Goal: Task Accomplishment & Management: Use online tool/utility

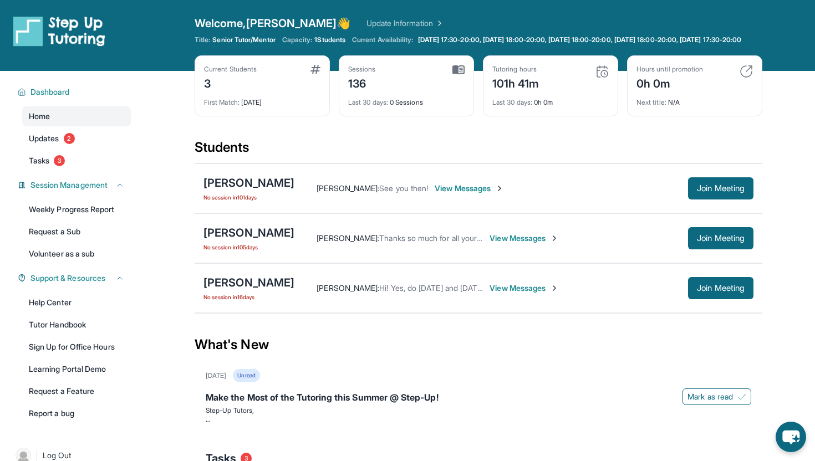
click at [500, 18] on div "Welcome, Michaela 👋 Update Information" at bounding box center [477, 24] width 567 height 16
click at [500, 19] on div "Welcome, Michaela 👋 Update Information" at bounding box center [477, 24] width 567 height 16
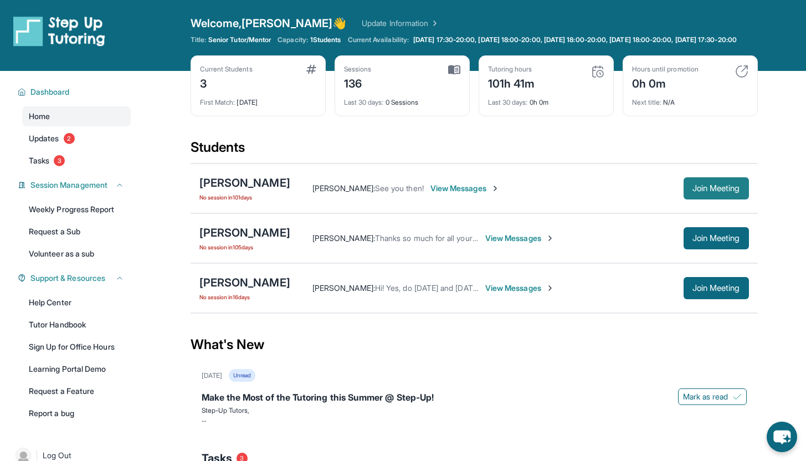
click at [709, 199] on button "Join Meeting" at bounding box center [716, 188] width 65 height 22
click at [701, 192] on span "Join Meeting" at bounding box center [717, 188] width 48 height 7
click at [713, 199] on button "Join Meeting" at bounding box center [716, 188] width 65 height 22
click at [689, 199] on button "Join Meeting" at bounding box center [716, 188] width 65 height 22
click at [703, 192] on span "Join Meeting" at bounding box center [717, 188] width 48 height 7
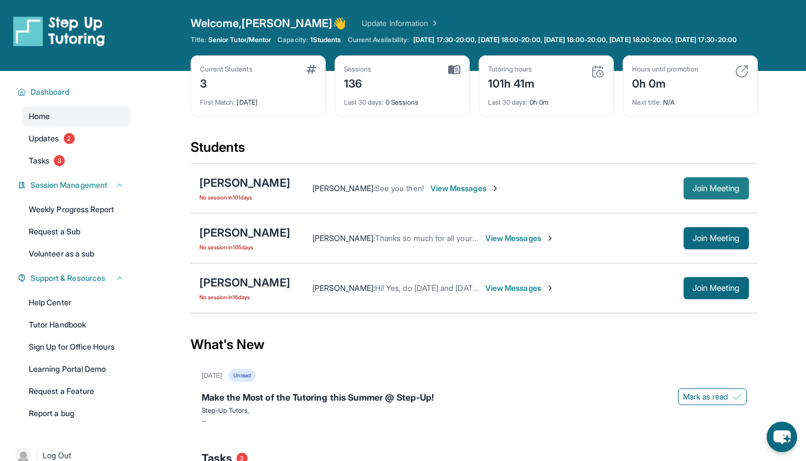
click at [698, 192] on span "Join Meeting" at bounding box center [717, 188] width 48 height 7
click at [249, 191] on div "[PERSON_NAME]" at bounding box center [244, 183] width 91 height 16
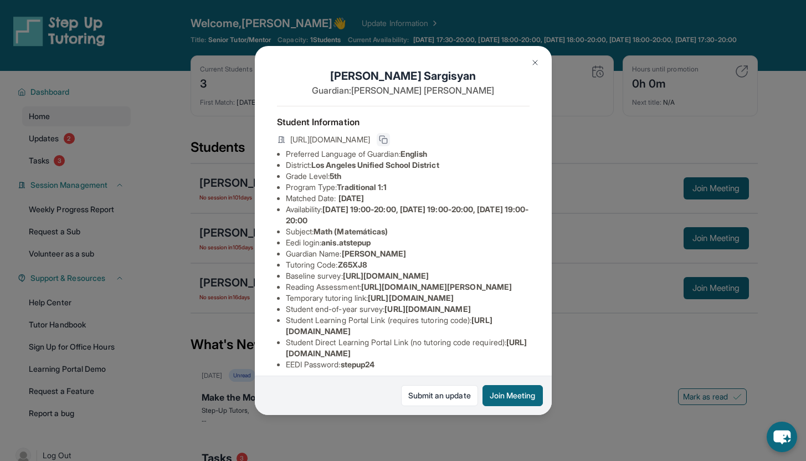
click at [390, 146] on button at bounding box center [383, 139] width 13 height 13
click at [536, 58] on img at bounding box center [535, 62] width 9 height 9
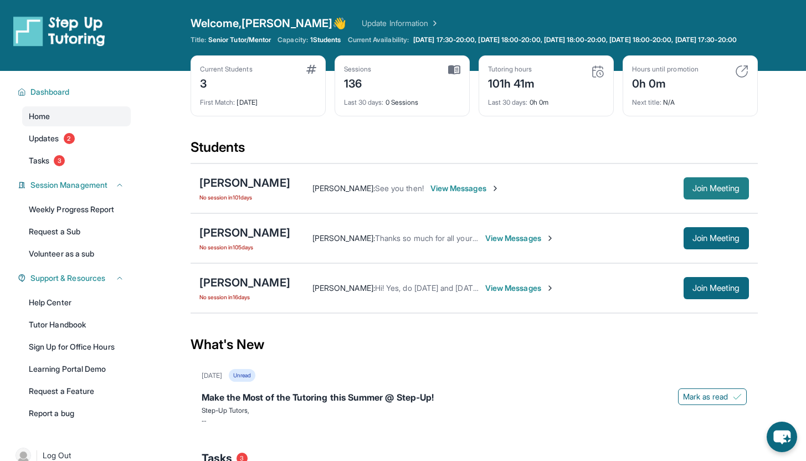
click at [699, 192] on span "Join Meeting" at bounding box center [717, 188] width 48 height 7
copy span "Join"
click at [718, 199] on button "Join Meeting" at bounding box center [716, 188] width 65 height 22
click at [731, 192] on button "Join Meeting" at bounding box center [716, 188] width 65 height 22
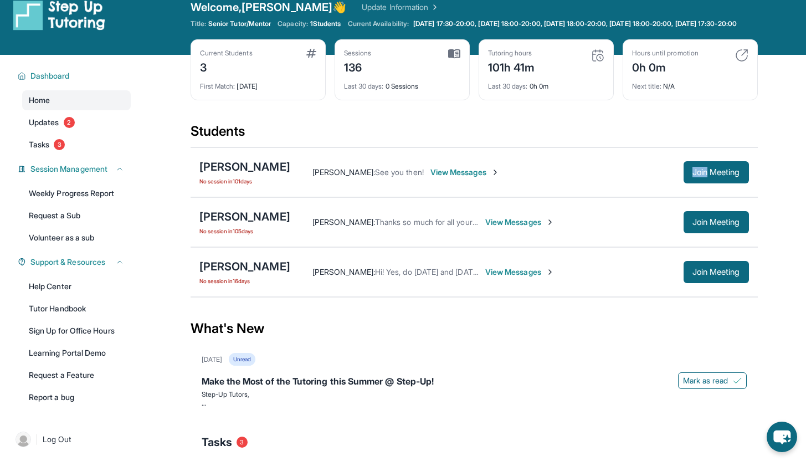
scroll to position [24, 0]
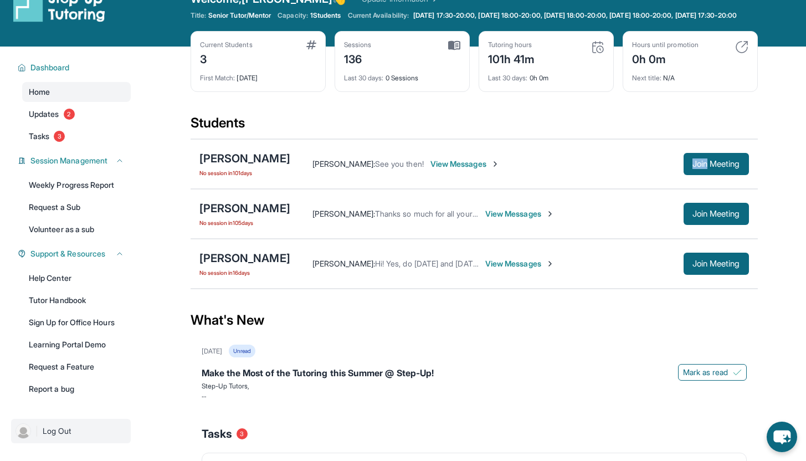
click at [60, 437] on span "Log Out" at bounding box center [57, 431] width 29 height 11
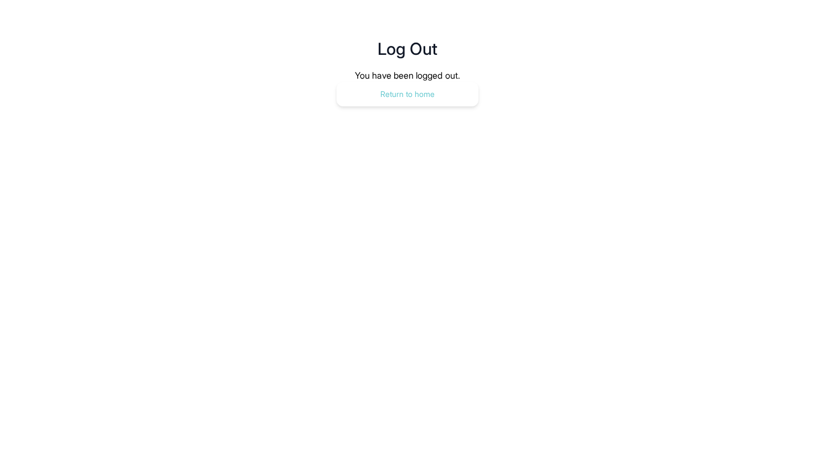
click at [431, 93] on button "Return to home" at bounding box center [407, 94] width 142 height 24
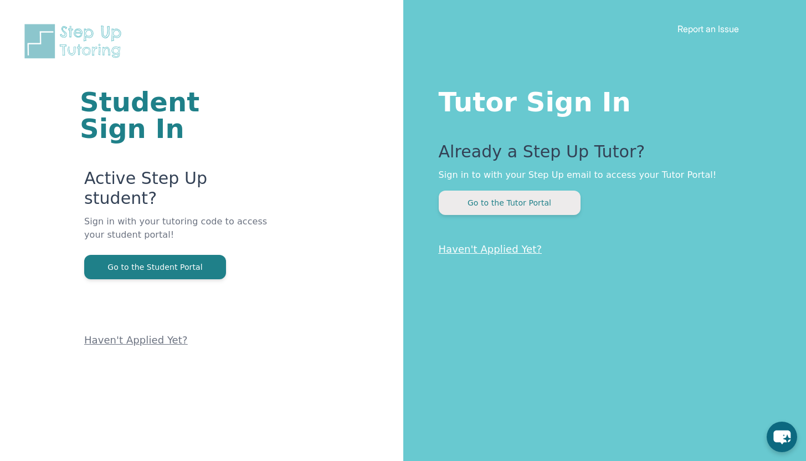
click at [462, 199] on button "Go to the Tutor Portal" at bounding box center [510, 203] width 142 height 24
